Goal: Information Seeking & Learning: Compare options

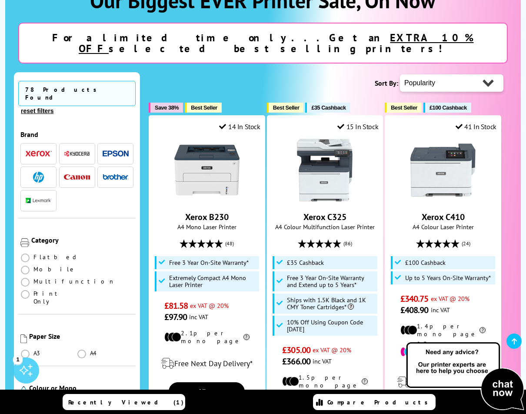
scroll to position [141, 0]
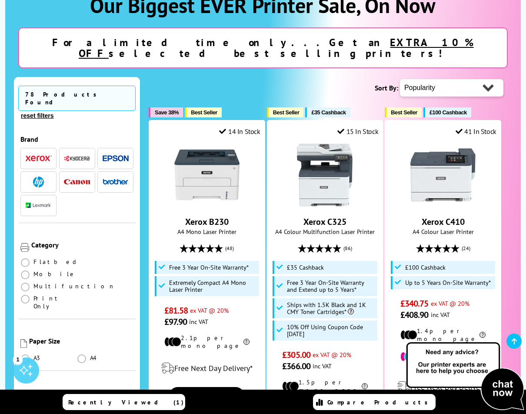
click at [77, 179] on img "button" at bounding box center [77, 182] width 26 height 6
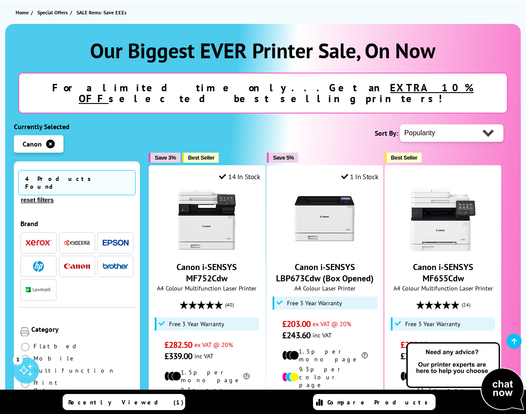
scroll to position [133, 0]
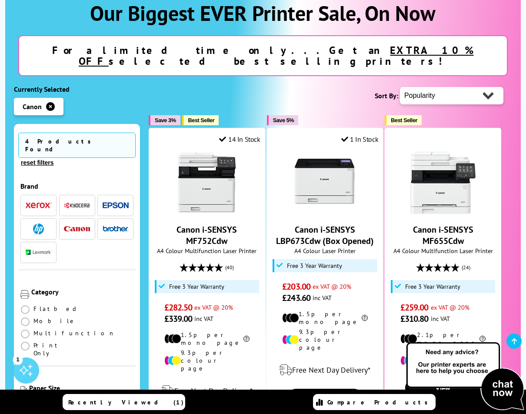
select select "Price Ascending"
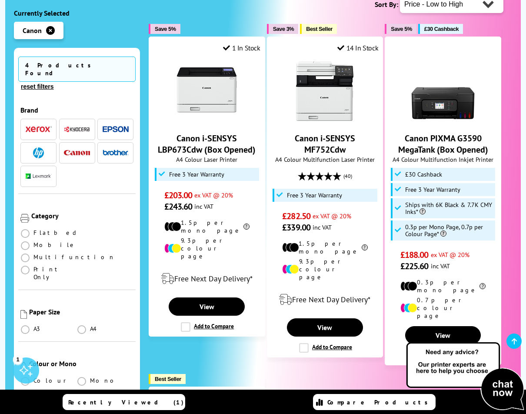
scroll to position [200, 0]
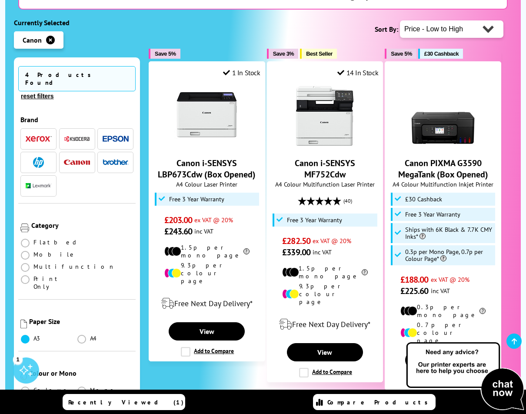
click at [22, 335] on span at bounding box center [25, 339] width 9 height 9
click at [33, 336] on input "radio" at bounding box center [33, 336] width 0 height 0
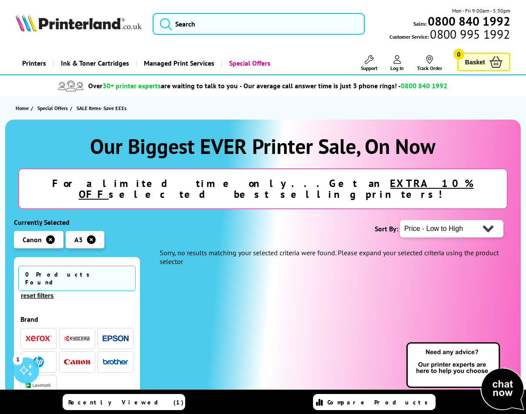
click at [90, 235] on icon "button" at bounding box center [91, 239] width 9 height 9
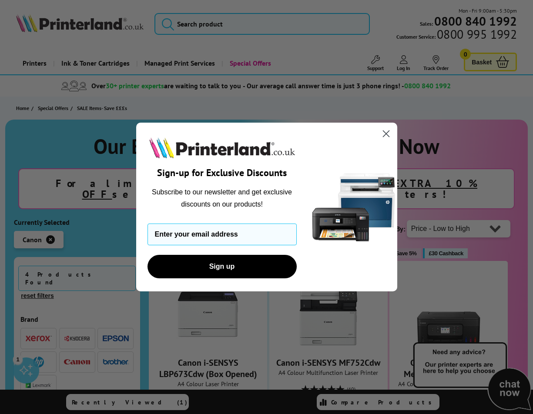
click at [388, 131] on icon "Close dialog" at bounding box center [386, 134] width 6 height 6
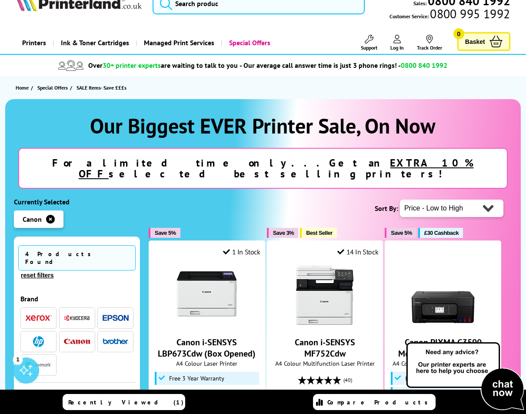
scroll to position [13, 0]
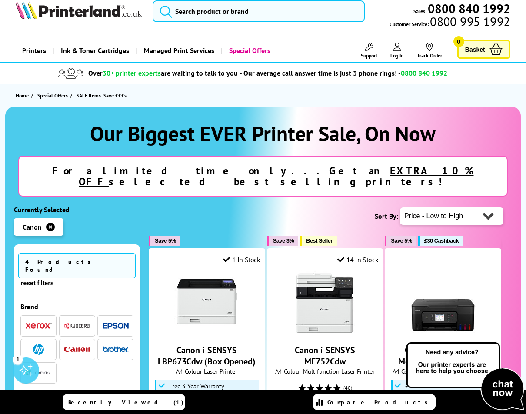
click at [49, 223] on icon "button" at bounding box center [50, 227] width 9 height 9
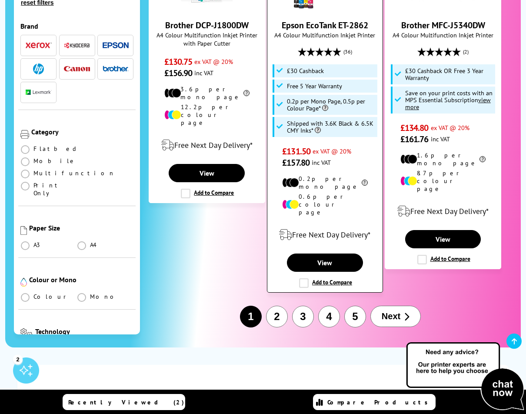
scroll to position [1329, 0]
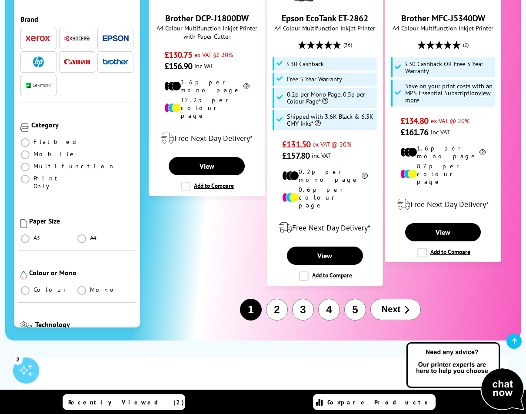
click at [402, 299] on button "Next" at bounding box center [396, 309] width 50 height 21
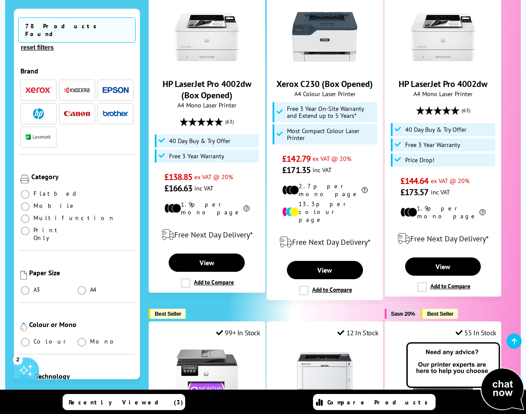
scroll to position [284, 0]
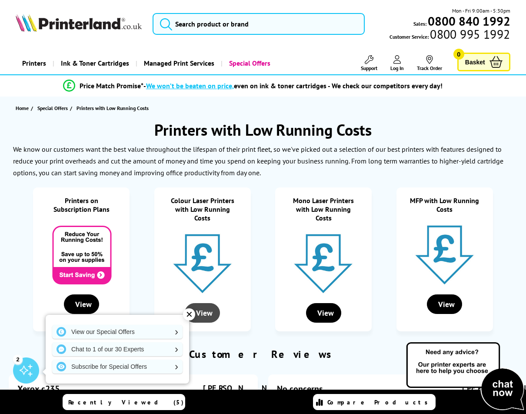
click at [204, 311] on div "View" at bounding box center [202, 313] width 35 height 20
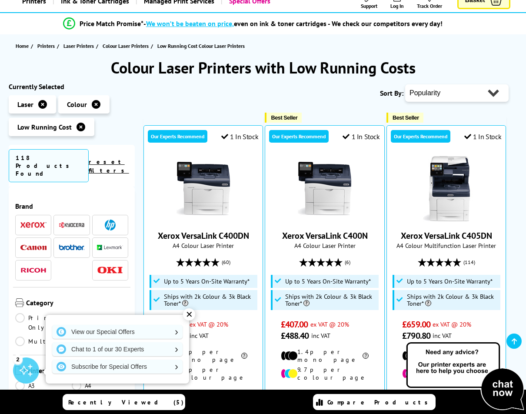
scroll to position [51, 0]
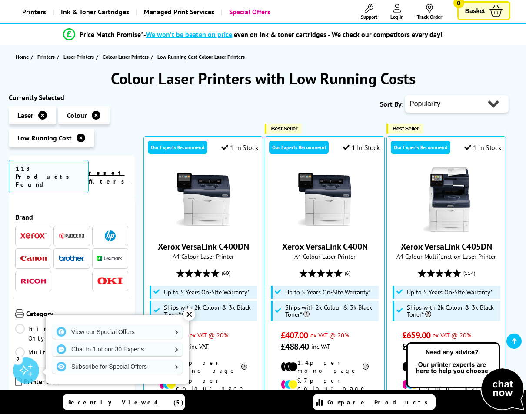
click at [78, 137] on icon at bounding box center [81, 138] width 9 height 9
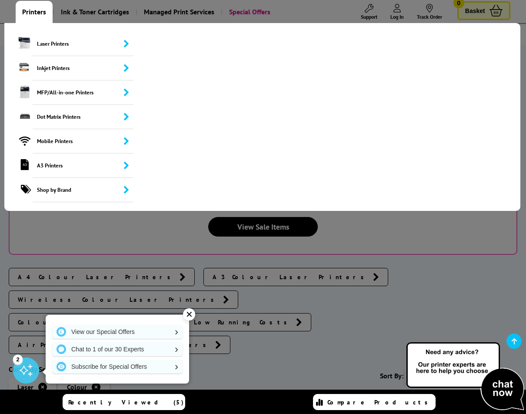
click at [30, 12] on link "Printers" at bounding box center [34, 12] width 37 height 22
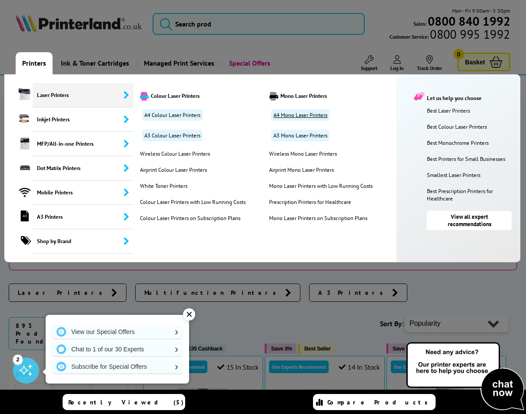
click at [291, 116] on link "A4 Mono Laser Printers" at bounding box center [300, 115] width 58 height 12
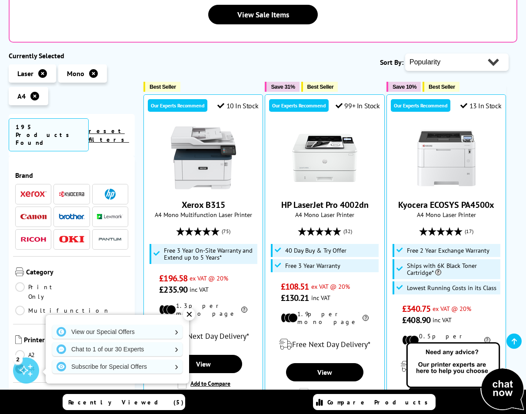
scroll to position [187, 0]
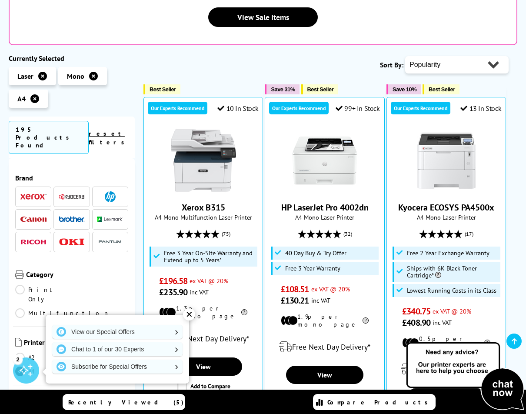
select select "Price Ascending"
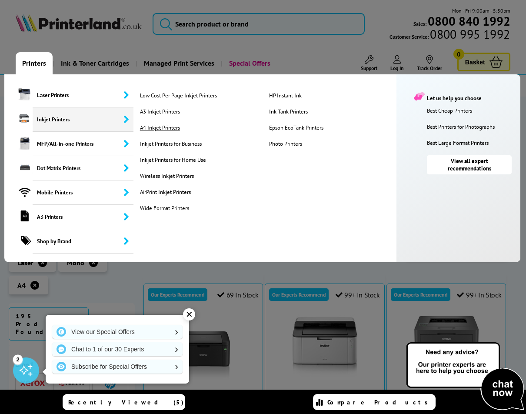
click at [151, 126] on link "A4 Inkjet Printers" at bounding box center [201, 127] width 126 height 7
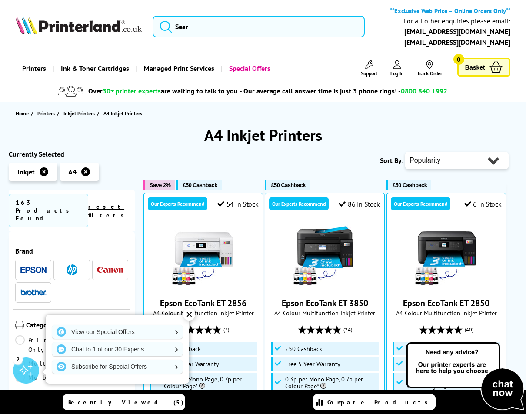
select select "Price Ascending"
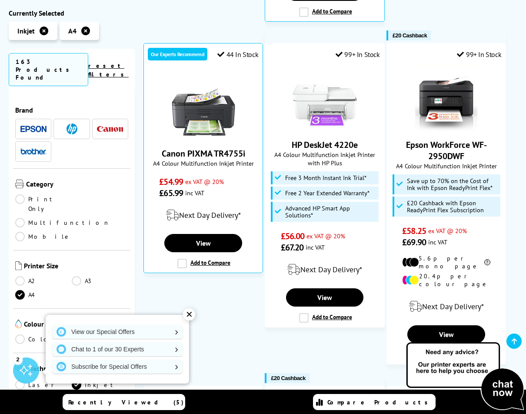
scroll to position [493, 0]
